Goal: Task Accomplishment & Management: Manage account settings

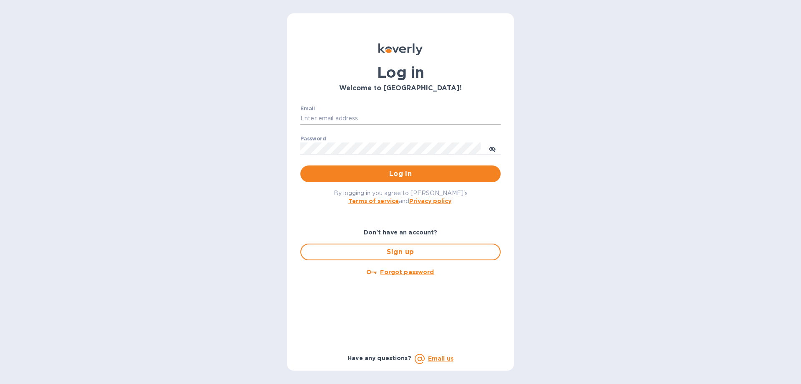
click at [398, 117] on input "Email" at bounding box center [401, 118] width 200 height 13
click at [562, 84] on div "Log in Welcome to [GEOGRAPHIC_DATA]! Email ​ Password ​ Log in By logging in yo…" at bounding box center [400, 192] width 801 height 384
